Goal: Find specific page/section: Find specific page/section

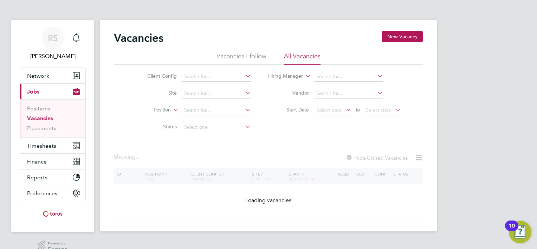
click at [39, 120] on link "Vacancies" at bounding box center [40, 118] width 26 height 7
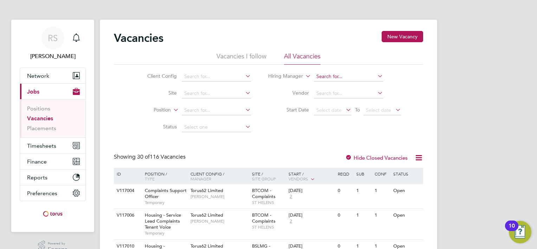
click at [330, 75] on input at bounding box center [348, 77] width 69 height 10
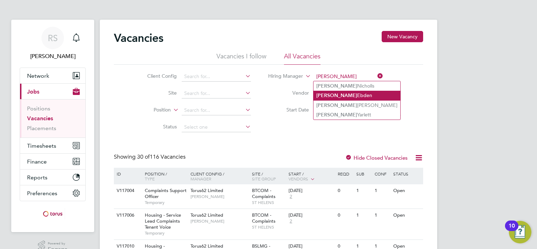
click at [337, 93] on li "[PERSON_NAME]" at bounding box center [357, 95] width 87 height 9
type input "[PERSON_NAME]"
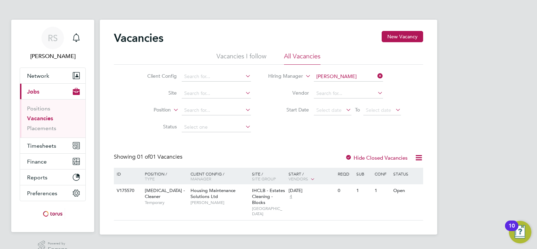
click at [244, 129] on icon at bounding box center [244, 127] width 0 height 10
click at [244, 124] on icon at bounding box center [244, 127] width 0 height 10
click at [142, 120] on li "Status" at bounding box center [194, 127] width 132 height 17
click at [43, 118] on link "Vacancies" at bounding box center [40, 118] width 26 height 7
